Goal: Task Accomplishment & Management: Complete application form

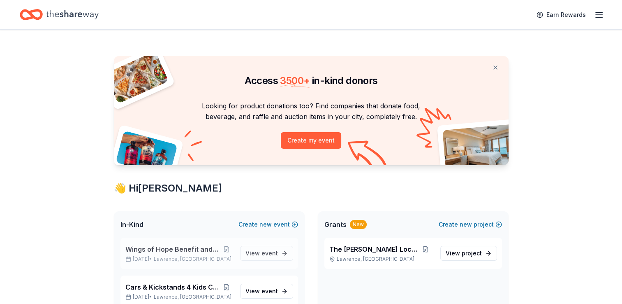
click at [192, 250] on span "Wings of Hope Benefit and Auction" at bounding box center [172, 249] width 95 height 10
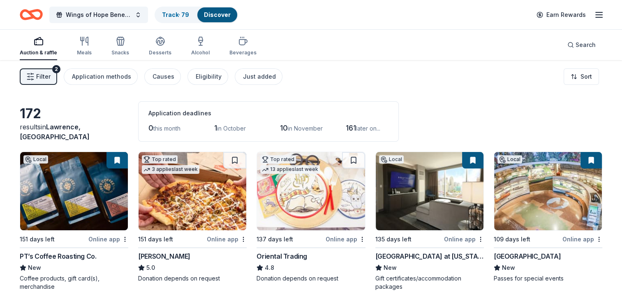
click at [47, 72] on span "Filter" at bounding box center [43, 77] width 14 height 10
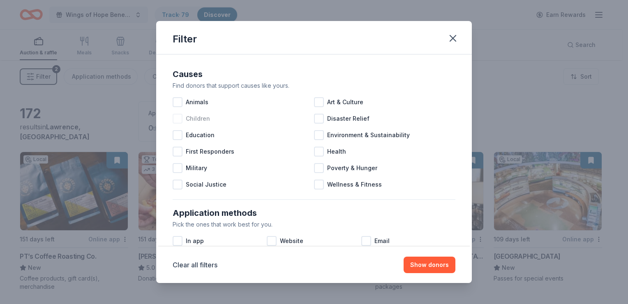
click at [178, 118] on div at bounding box center [178, 119] width 10 height 10
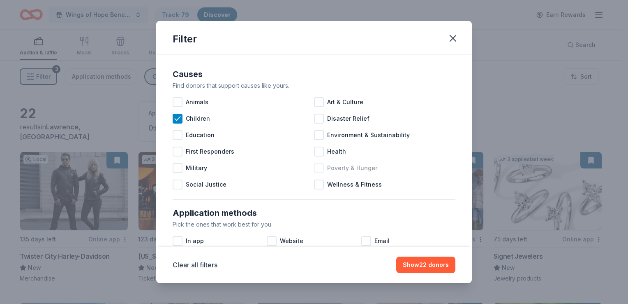
click at [318, 169] on div at bounding box center [319, 168] width 10 height 10
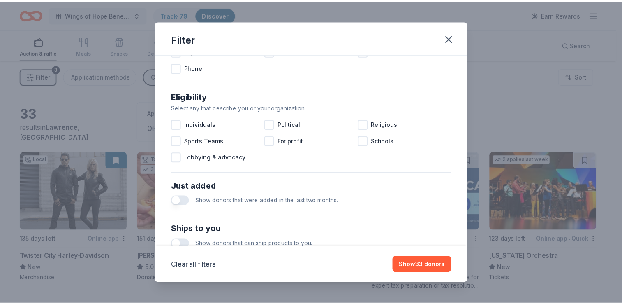
scroll to position [247, 0]
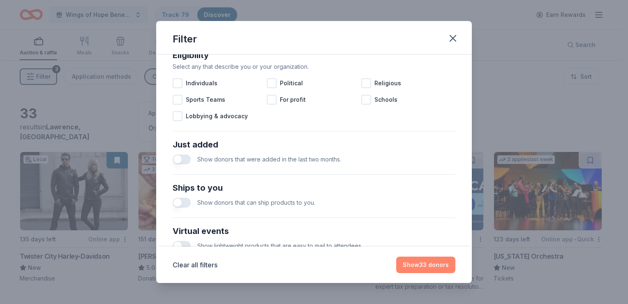
click at [430, 262] on button "Show 33 donors" at bounding box center [425, 264] width 59 height 16
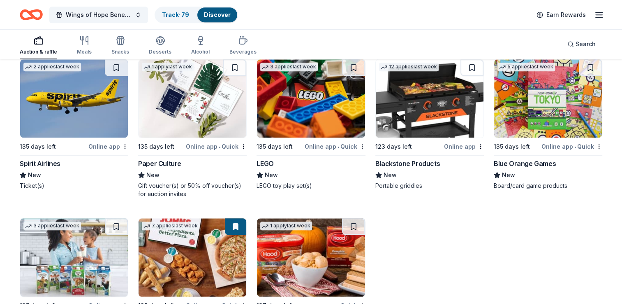
scroll to position [829, 0]
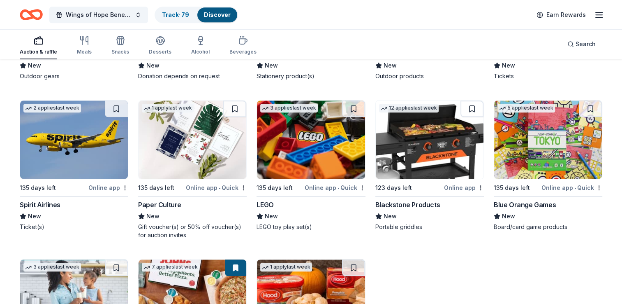
click at [53, 134] on img at bounding box center [74, 139] width 108 height 78
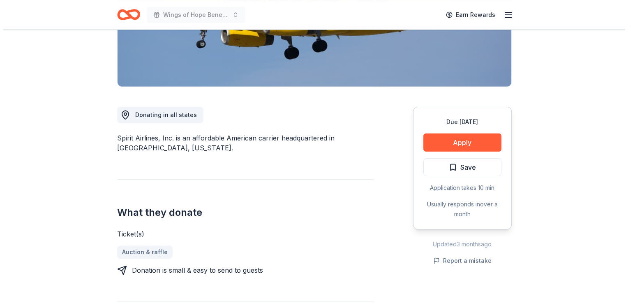
scroll to position [165, 0]
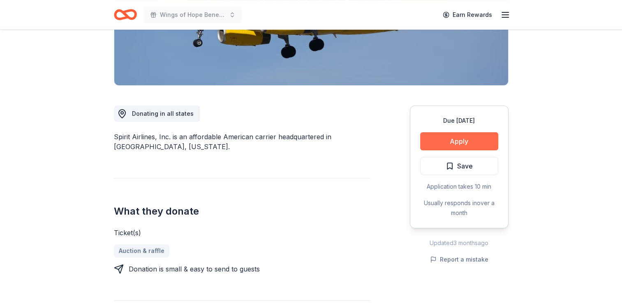
click at [467, 138] on button "Apply" at bounding box center [459, 141] width 78 height 18
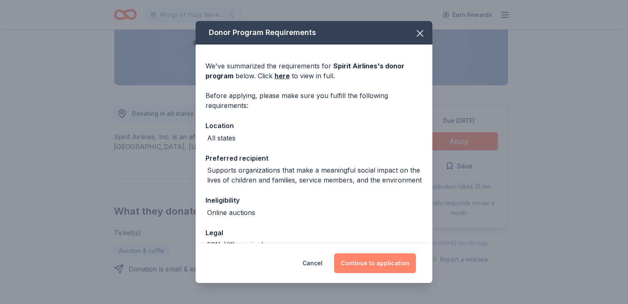
click at [370, 257] on button "Continue to application" at bounding box center [375, 263] width 82 height 20
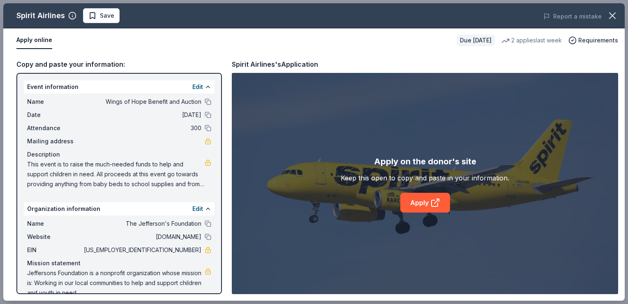
click at [35, 39] on button "Apply online" at bounding box center [34, 40] width 36 height 17
click at [429, 204] on link "Apply" at bounding box center [426, 202] width 50 height 20
